Goal: Task Accomplishment & Management: Manage account settings

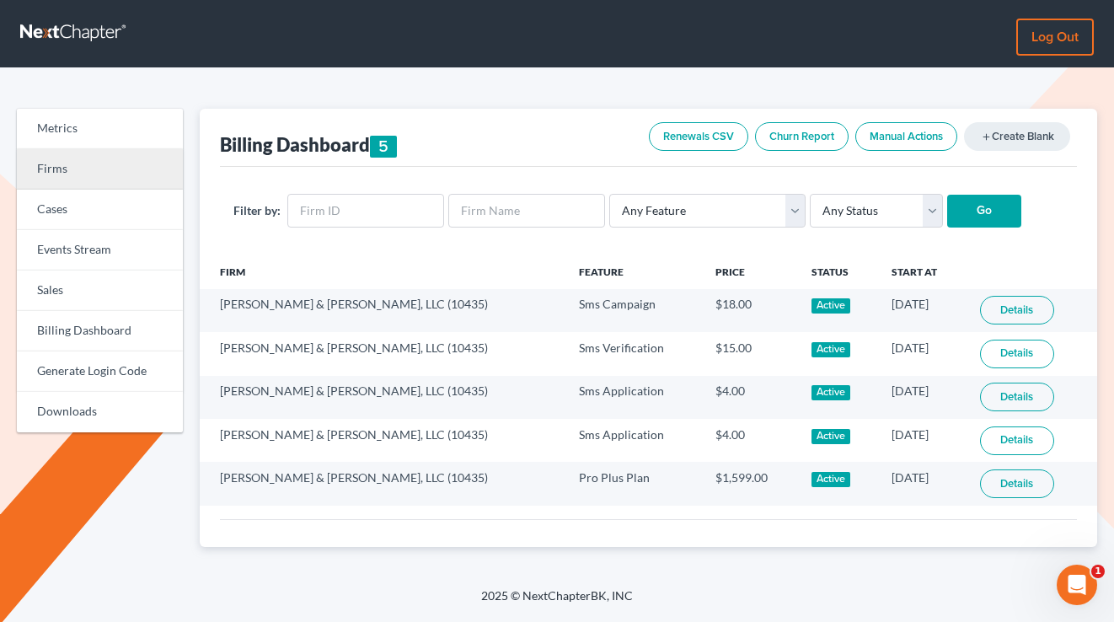
click at [75, 173] on link "Firms" at bounding box center [100, 169] width 166 height 40
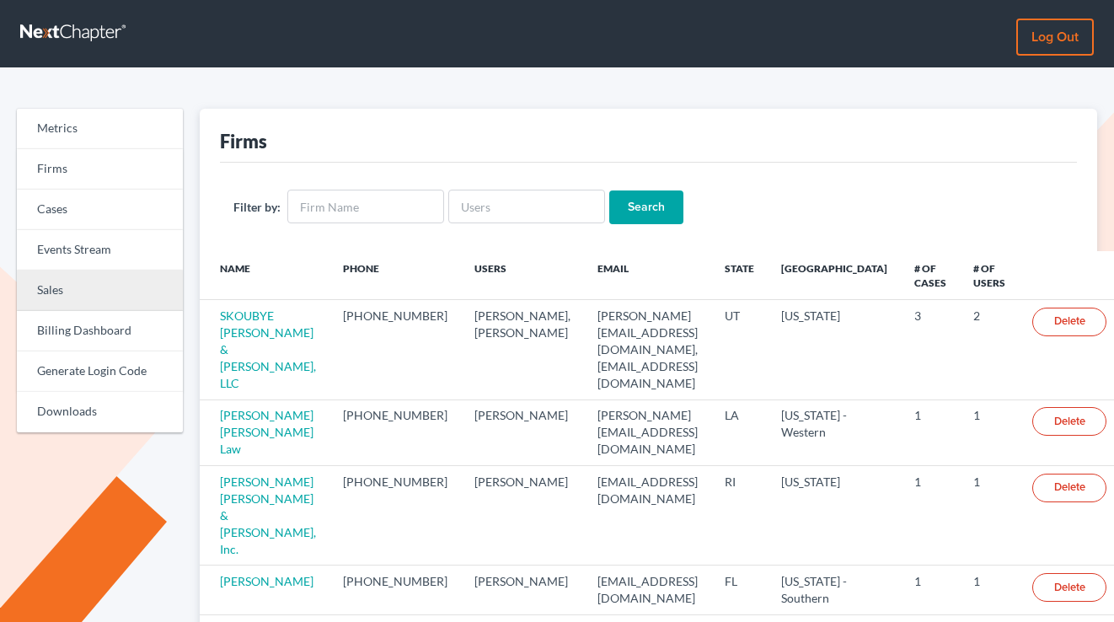
click at [93, 293] on link "Sales" at bounding box center [100, 291] width 166 height 40
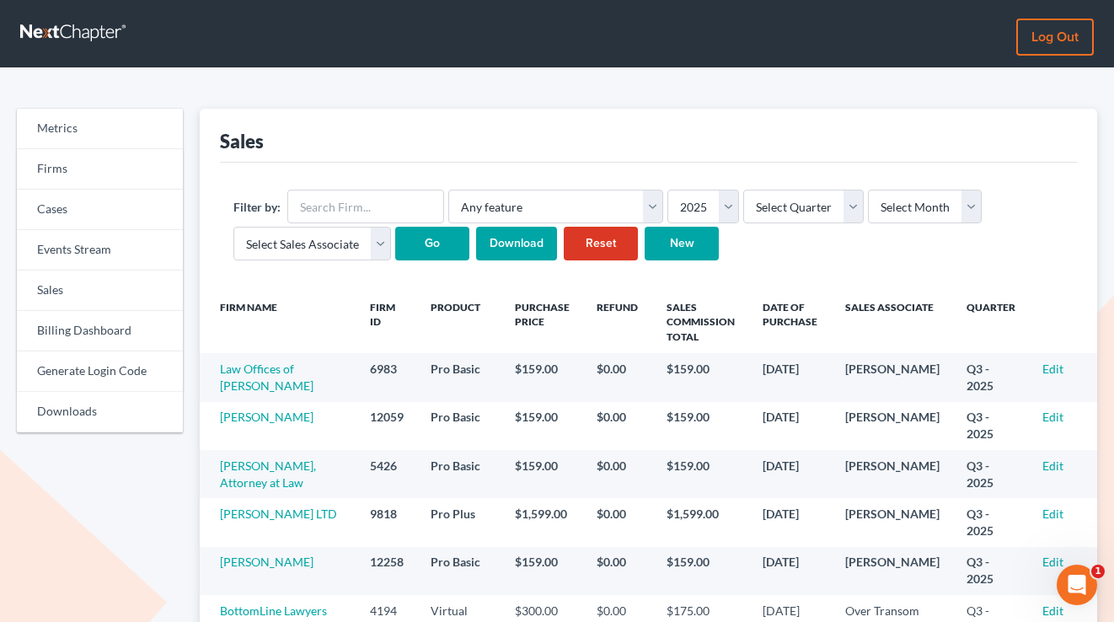
click at [1069, 41] on link "Log out" at bounding box center [1056, 37] width 78 height 37
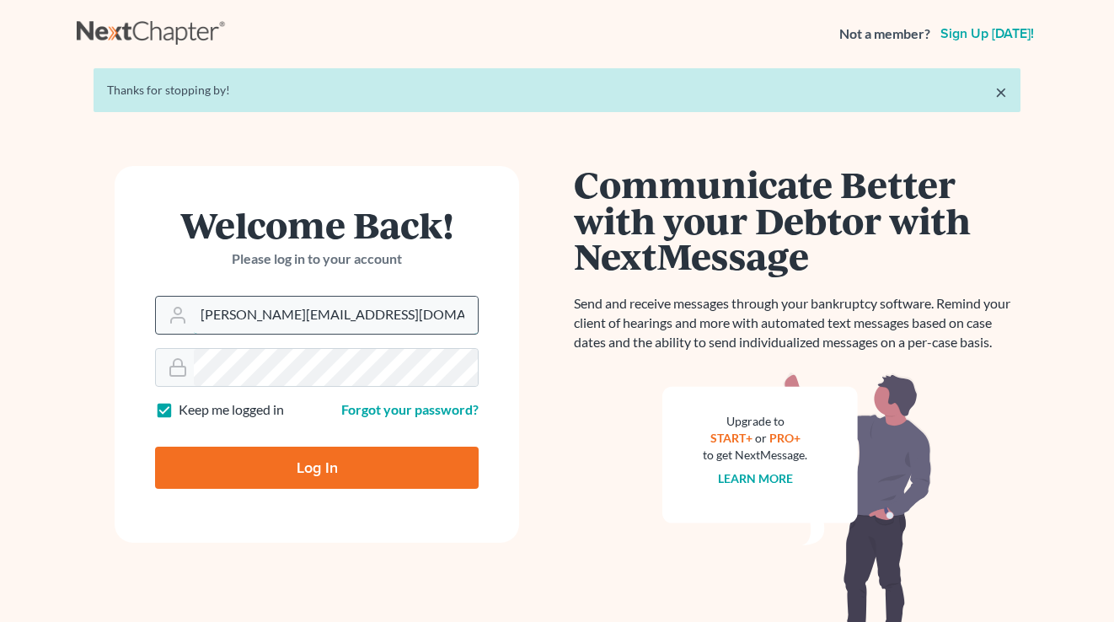
click at [303, 316] on input "tim@nextchapterbk.com" at bounding box center [336, 315] width 284 height 37
type input "qa@nextchapterbk.com"
click at [273, 459] on input "Log In" at bounding box center [317, 468] width 324 height 42
type input "Thinking..."
